Goal: Information Seeking & Learning: Learn about a topic

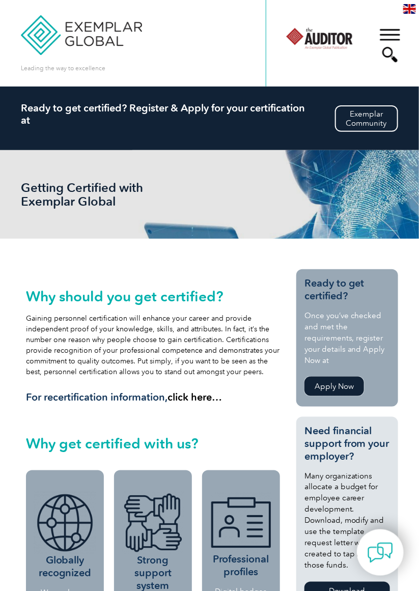
click at [340, 390] on link "Apply Now" at bounding box center [334, 386] width 60 height 19
click at [393, 33] on div "▼" at bounding box center [389, 45] width 27 height 51
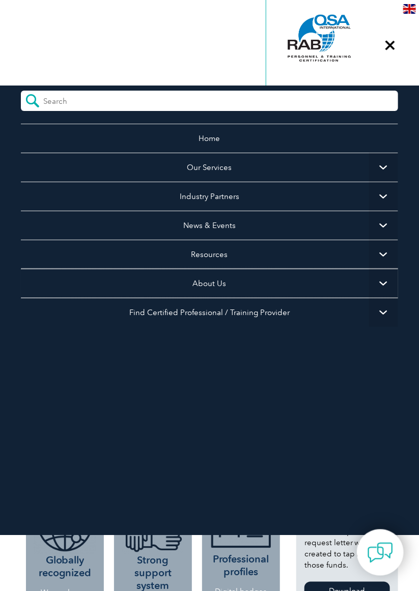
click at [212, 279] on link "About Us" at bounding box center [209, 283] width 377 height 29
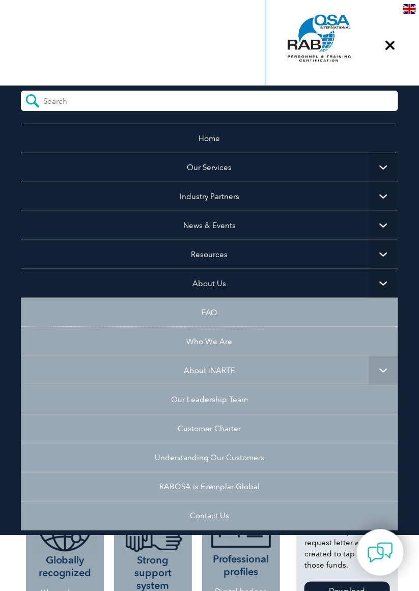
click at [220, 342] on link "Who We Are" at bounding box center [209, 341] width 377 height 29
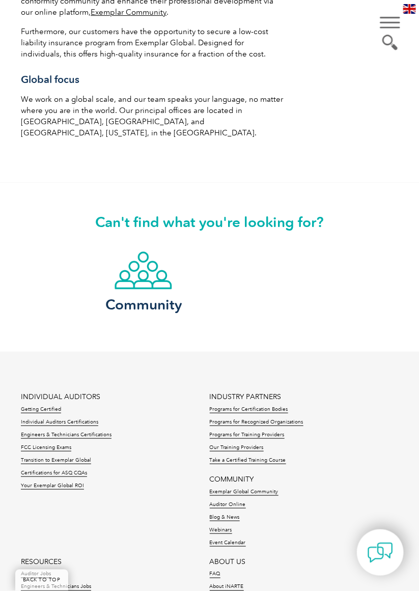
scroll to position [1878, 0]
click at [145, 298] on h3 "Community" at bounding box center [143, 304] width 83 height 13
